Goal: Task Accomplishment & Management: Use online tool/utility

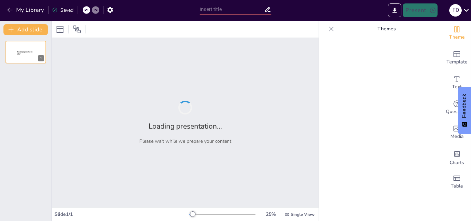
type input "Transformadores y Corriente Alterna: Teoría y Fórmulas Esenciales"
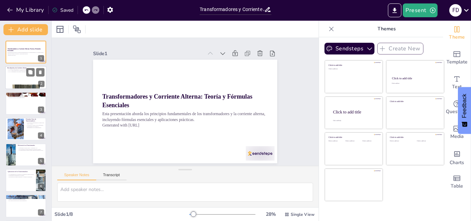
click at [26, 84] on div at bounding box center [25, 77] width 41 height 23
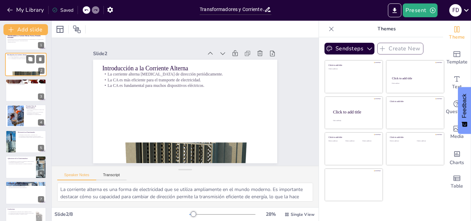
scroll to position [14, 0]
click at [24, 93] on div at bounding box center [25, 89] width 41 height 23
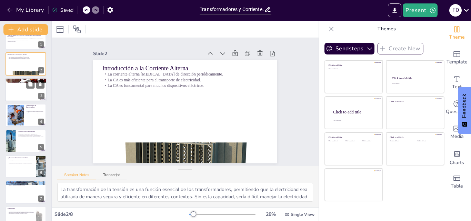
scroll to position [0, 0]
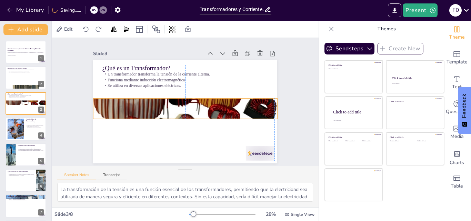
drag, startPoint x: 262, startPoint y: 61, endPoint x: 261, endPoint y: 100, distance: 38.6
click at [261, 100] on div at bounding box center [181, 107] width 224 height 211
click at [28, 127] on button at bounding box center [30, 124] width 8 height 8
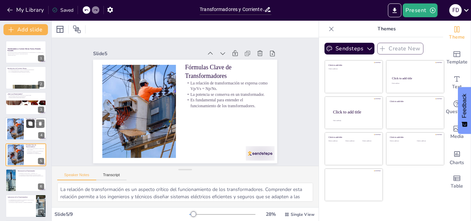
scroll to position [27, 0]
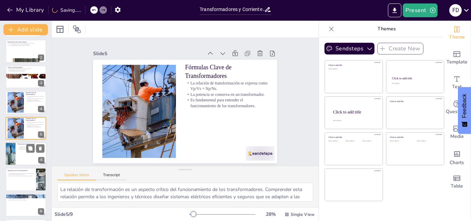
click at [22, 151] on div at bounding box center [25, 153] width 41 height 23
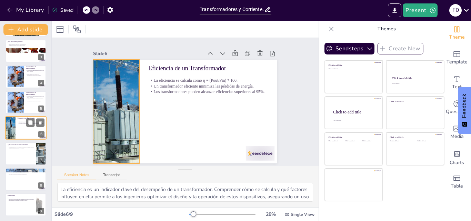
click at [15, 125] on div at bounding box center [10, 127] width 36 height 23
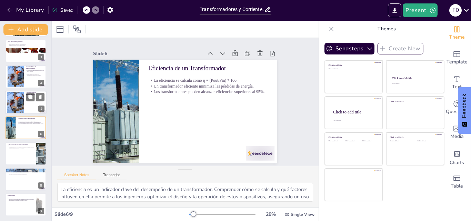
click at [16, 106] on div at bounding box center [15, 102] width 33 height 21
type textarea "La relación de transformación es un aspecto crítico del funcionamiento de los t…"
